Goal: Communication & Community: Share content

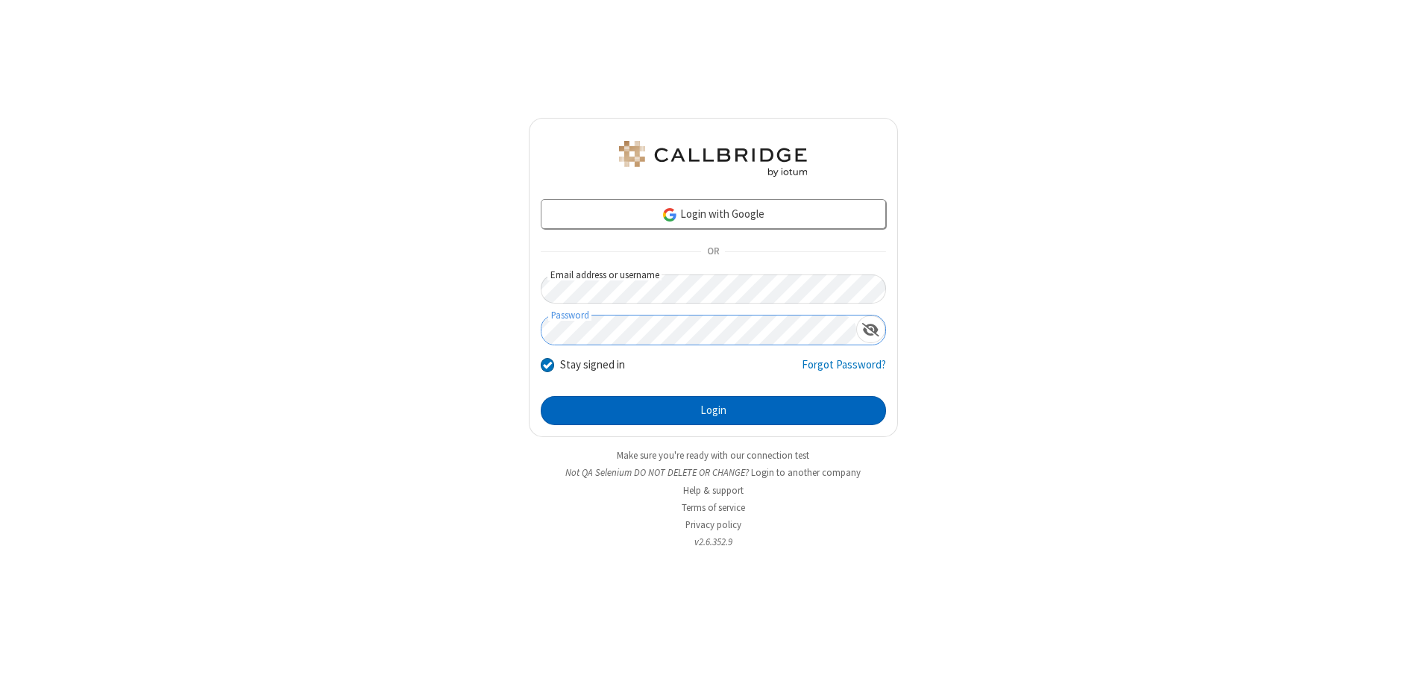
click at [713, 410] on button "Login" at bounding box center [713, 411] width 345 height 30
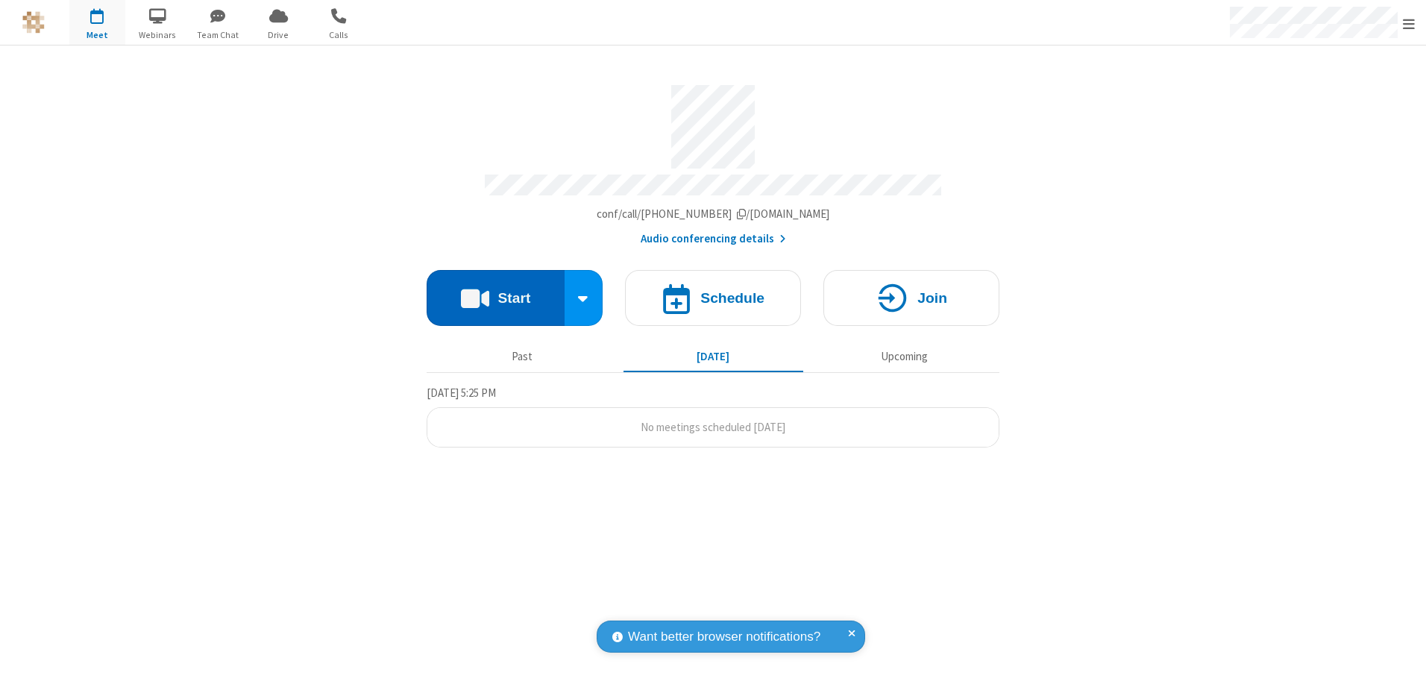
click at [495, 292] on button "Start" at bounding box center [496, 298] width 138 height 56
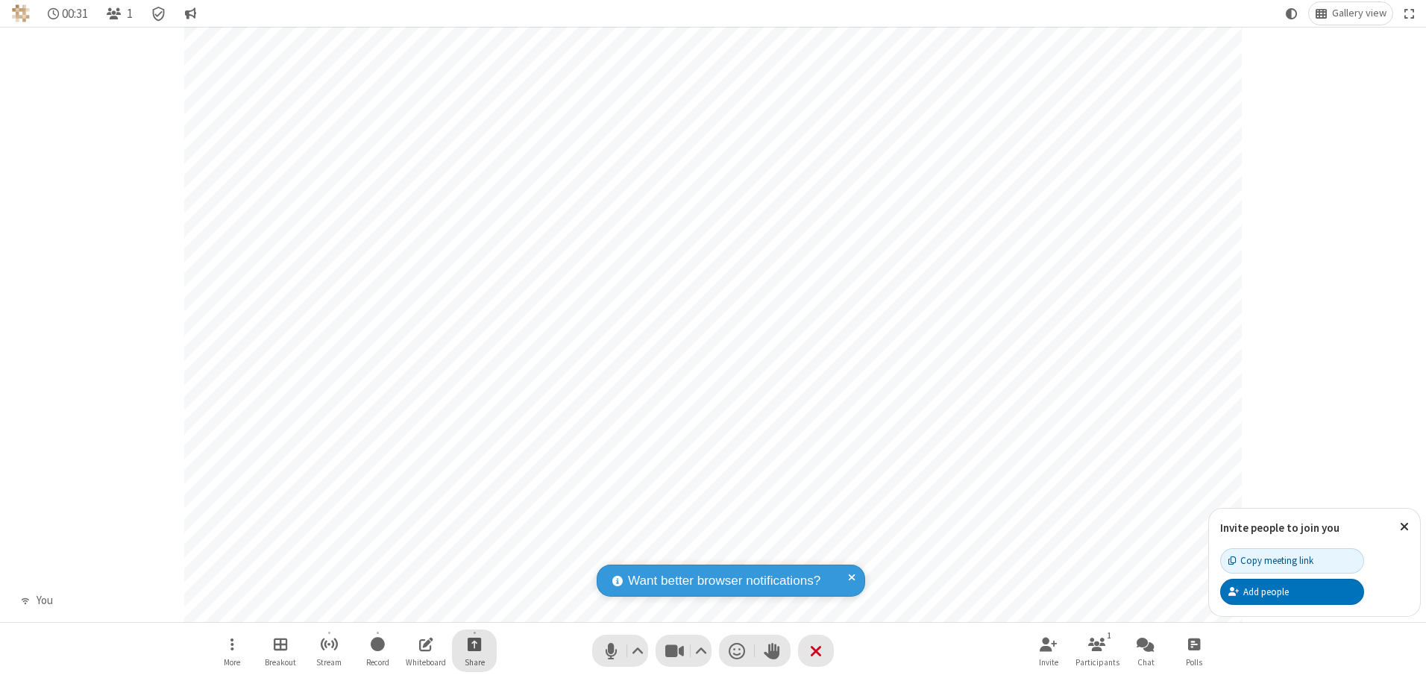
click at [474, 644] on span "Start sharing" at bounding box center [475, 644] width 14 height 19
click at [474, 553] on span "Share additional camera" at bounding box center [483, 556] width 110 height 13
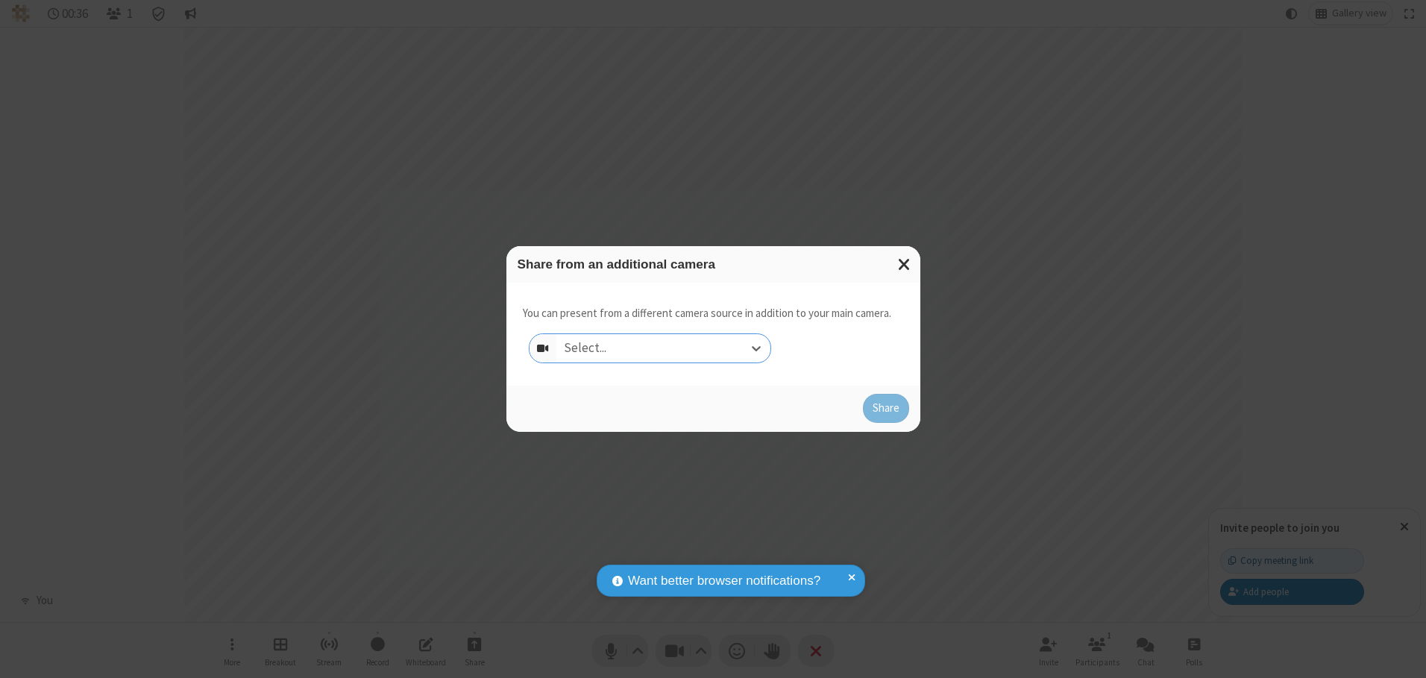
click at [663, 348] on div "Select..." at bounding box center [663, 348] width 214 height 28
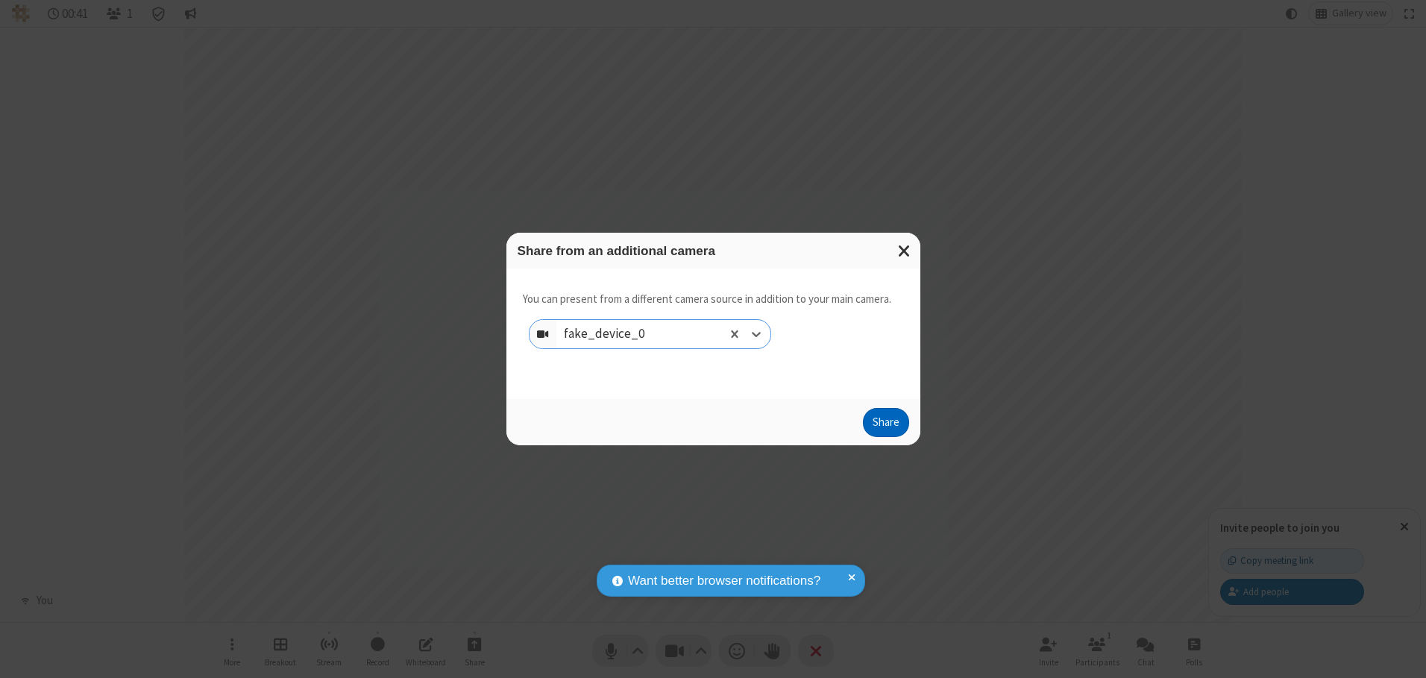
click at [885, 426] on button "Share" at bounding box center [886, 423] width 46 height 30
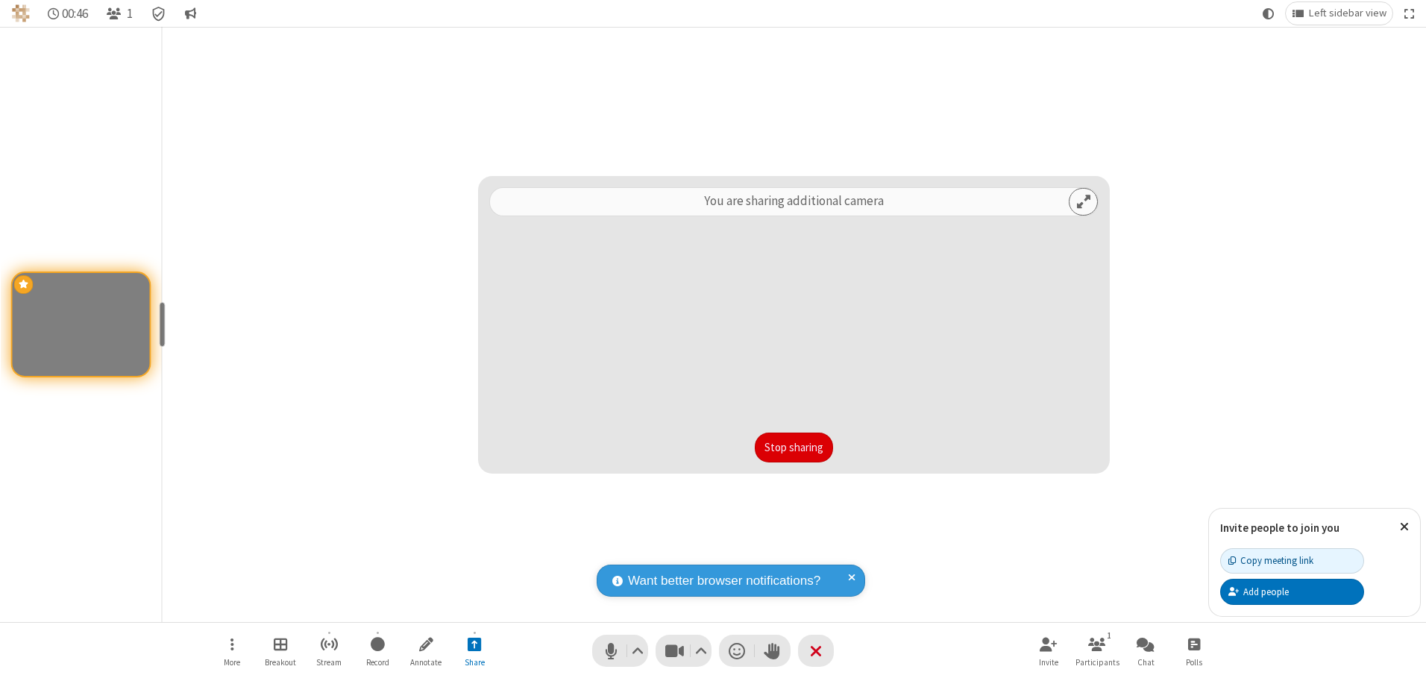
click at [794, 447] on button "Stop sharing" at bounding box center [794, 448] width 78 height 30
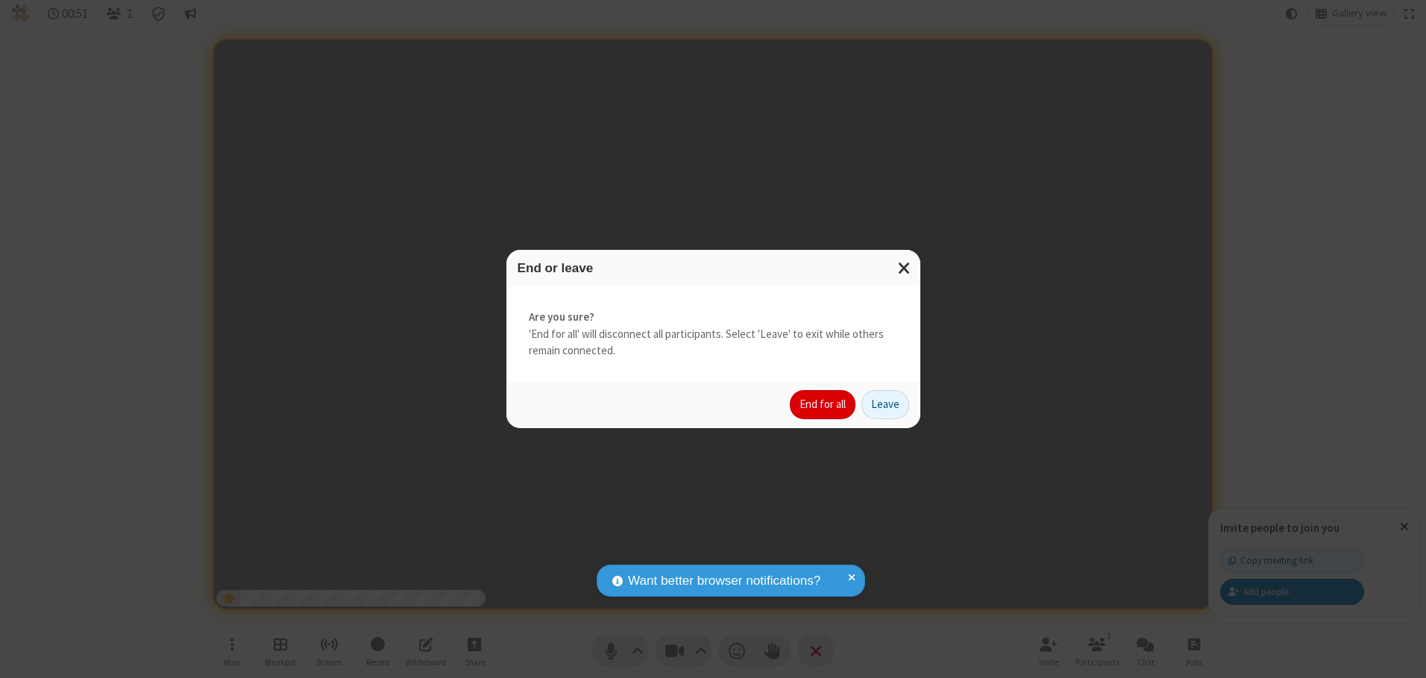
click at [824, 404] on button "End for all" at bounding box center [823, 405] width 66 height 30
